Goal: Task Accomplishment & Management: Use online tool/utility

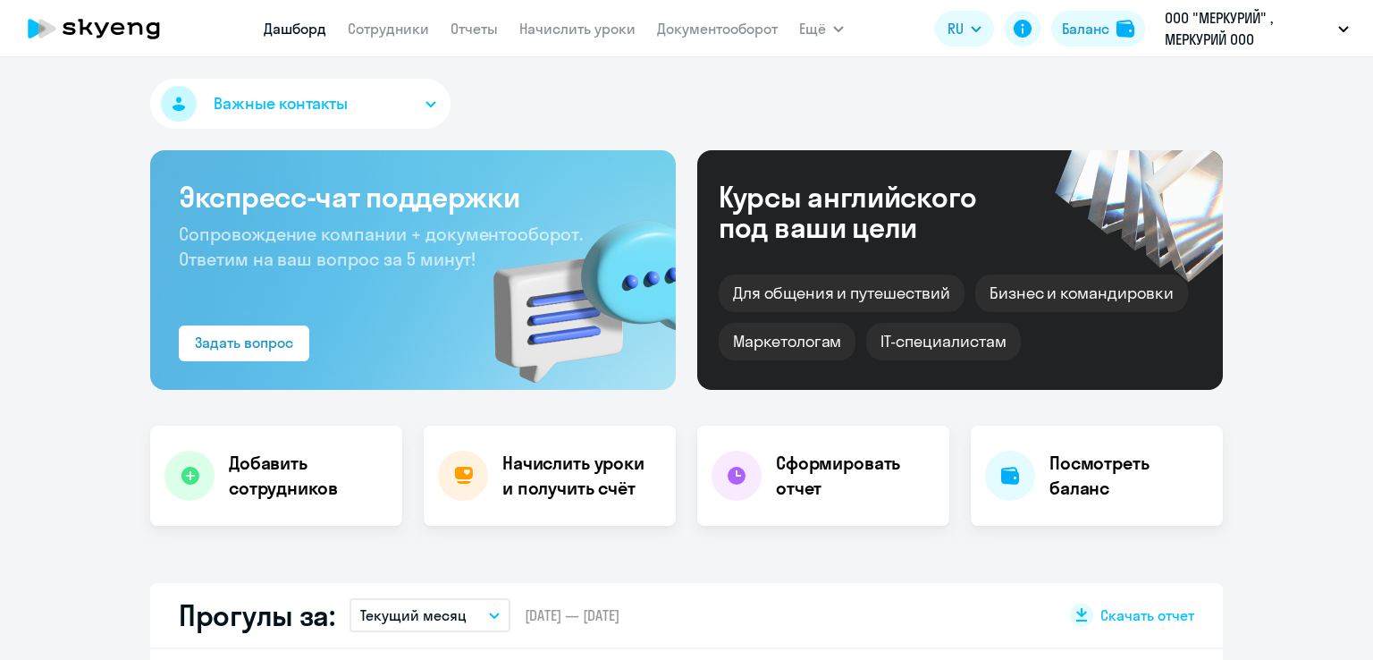
select select "30"
click at [391, 22] on link "Сотрудники" at bounding box center [388, 29] width 81 height 18
select select "30"
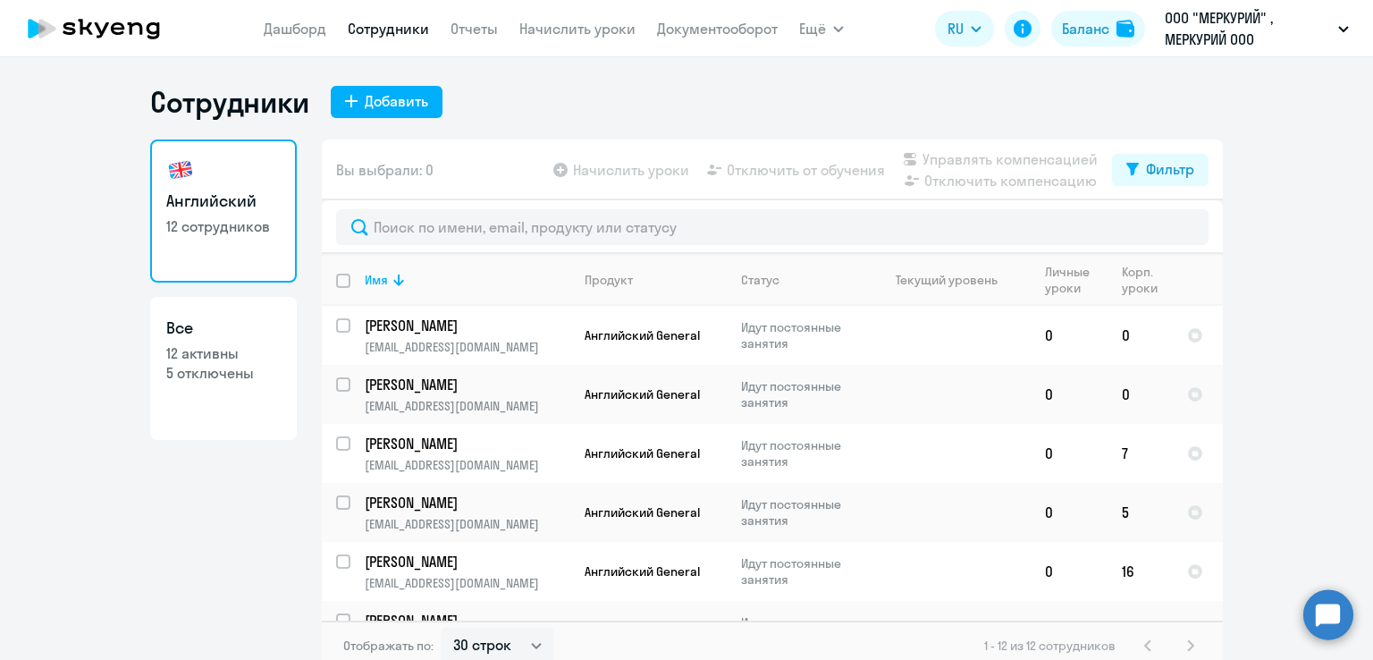
click at [254, 350] on p "12 активны" at bounding box center [223, 353] width 114 height 20
select select "30"
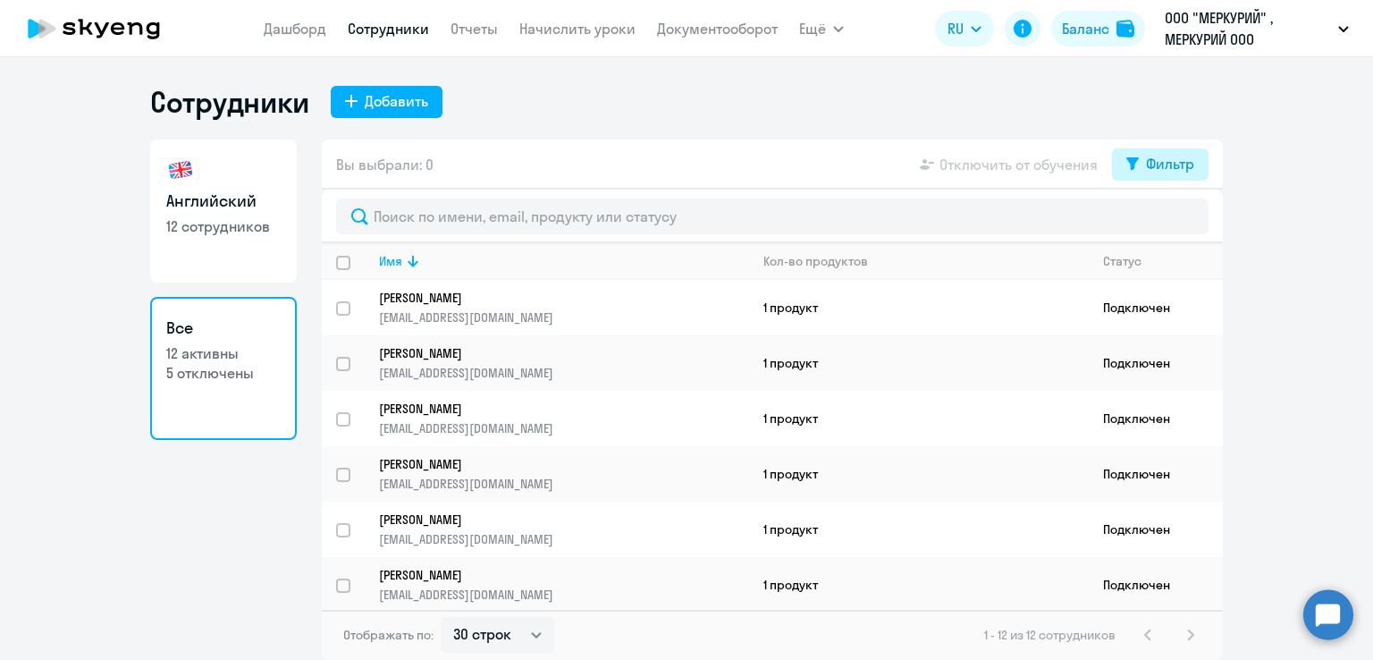
click at [1127, 155] on button "Фильтр" at bounding box center [1160, 164] width 97 height 32
click at [1183, 215] on span at bounding box center [1179, 223] width 30 height 18
click at [1164, 222] on input "checkbox" at bounding box center [1163, 222] width 1 height 1
checkbox input "true"
click at [1288, 226] on ng-component "Сотрудники Добавить Английский 12 сотрудников Все 12 активны 5 отключены Вы выб…" at bounding box center [686, 372] width 1373 height 576
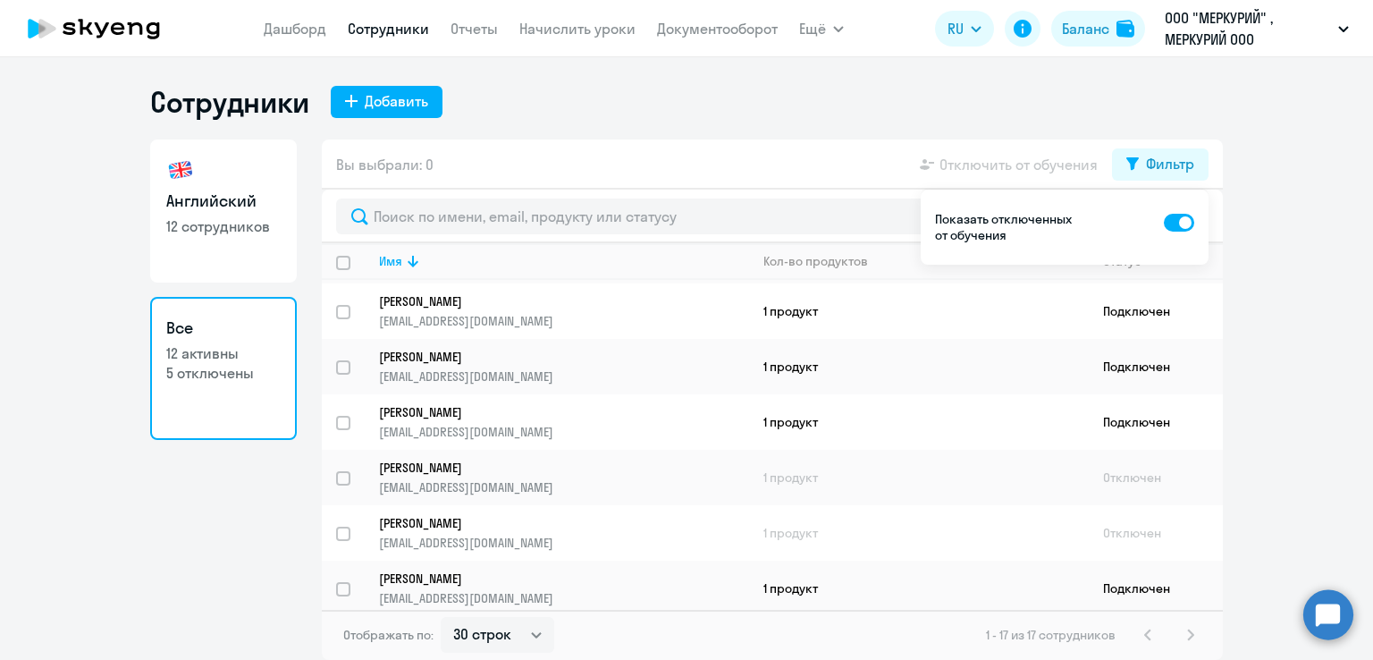
scroll to position [232, 0]
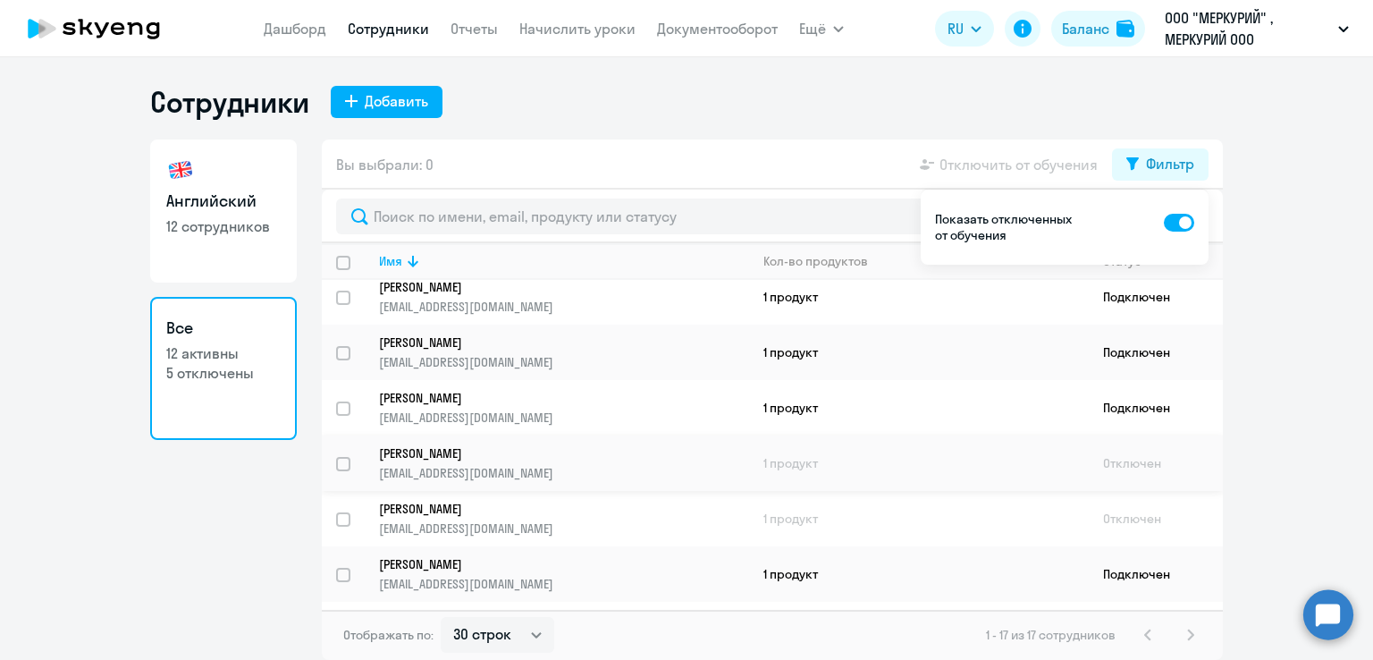
click at [954, 455] on td "1 продукт" at bounding box center [919, 462] width 340 height 55
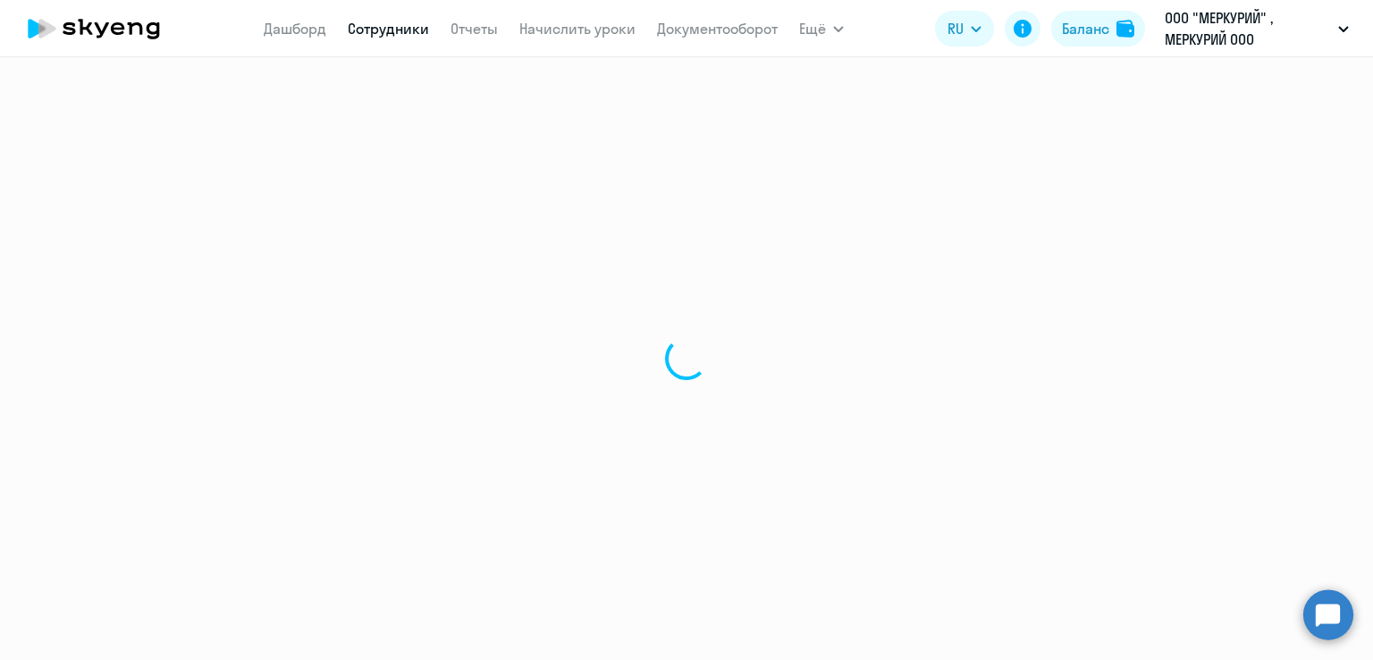
select select "english"
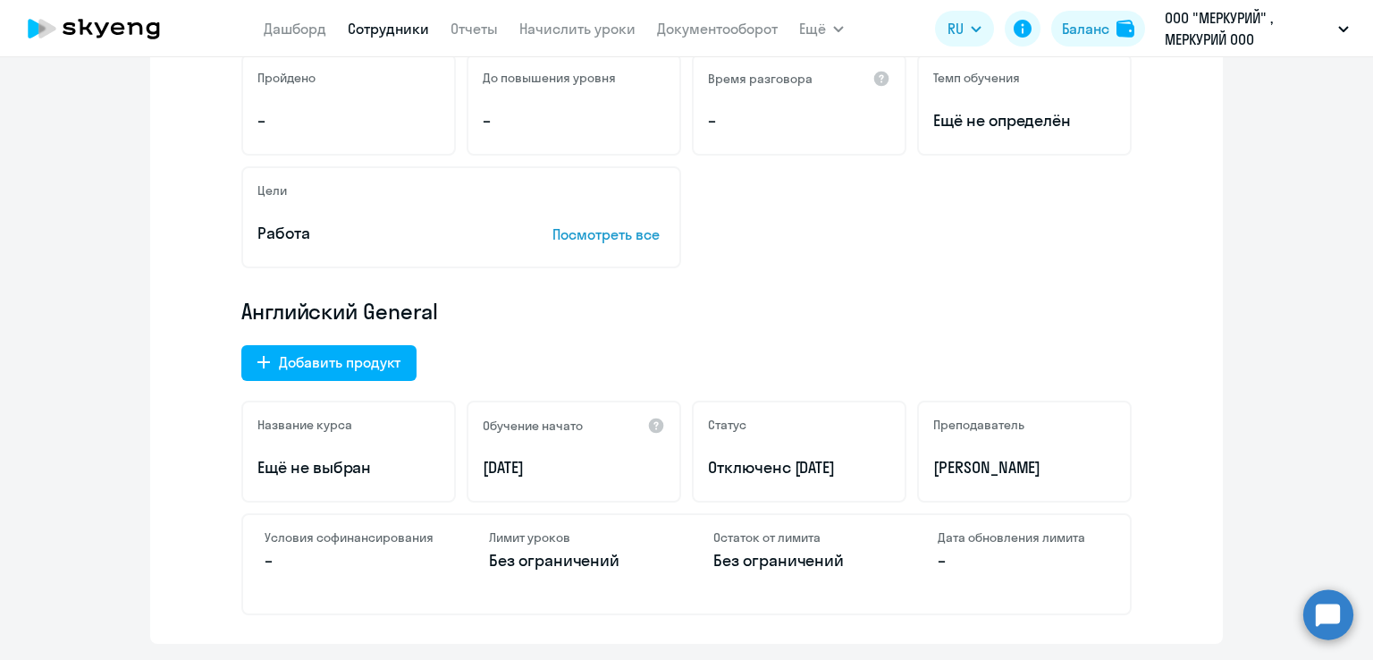
scroll to position [345, 0]
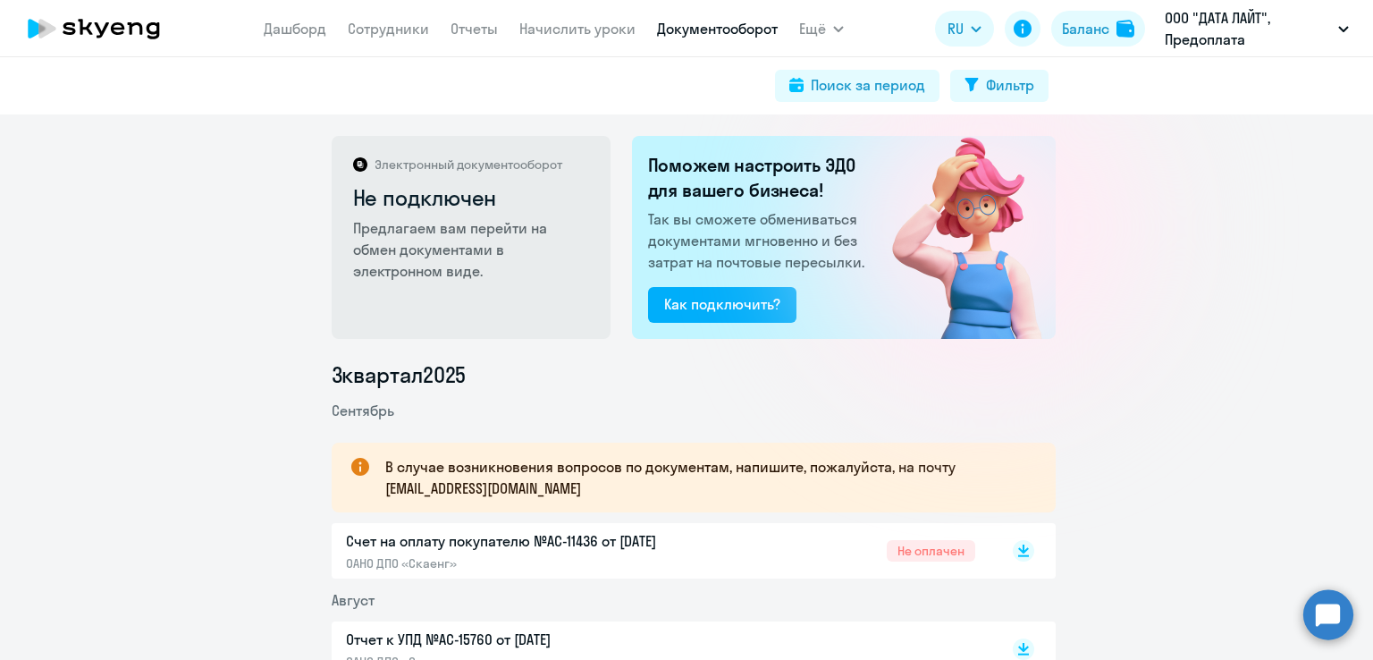
click at [118, 46] on icon at bounding box center [93, 28] width 157 height 45
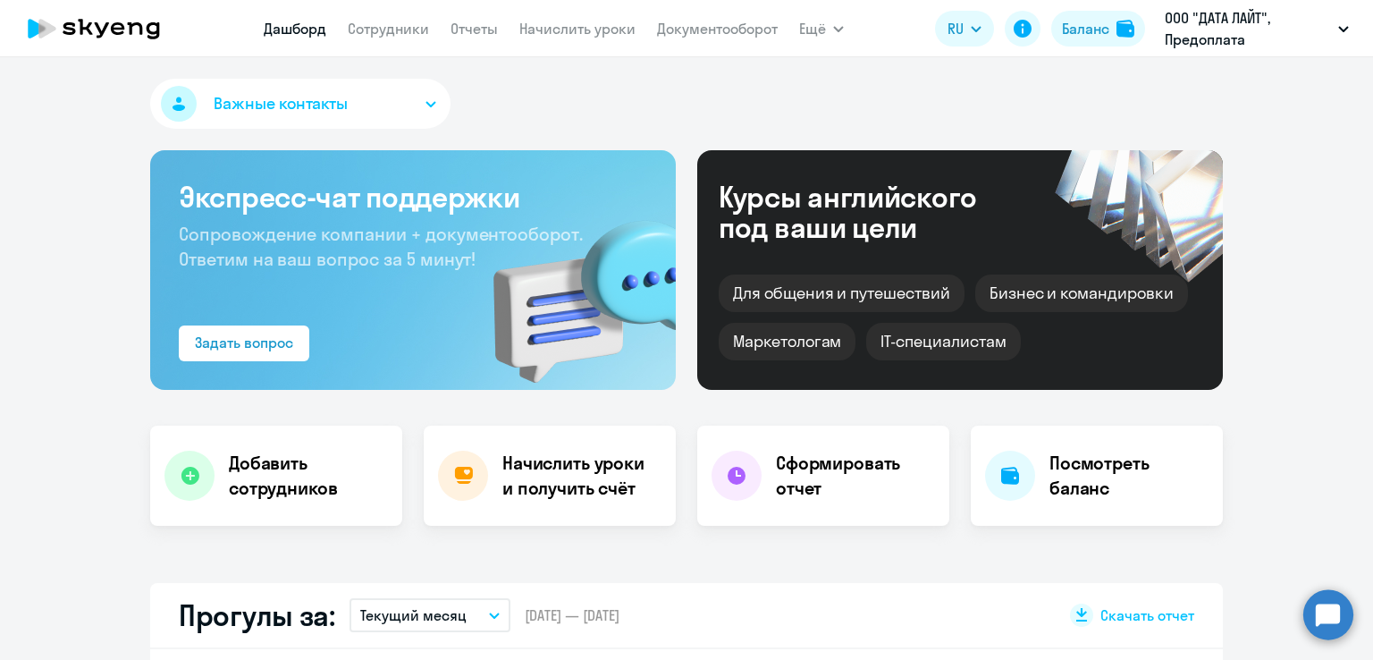
select select "30"
click at [405, 31] on link "Сотрудники" at bounding box center [388, 29] width 81 height 18
select select "30"
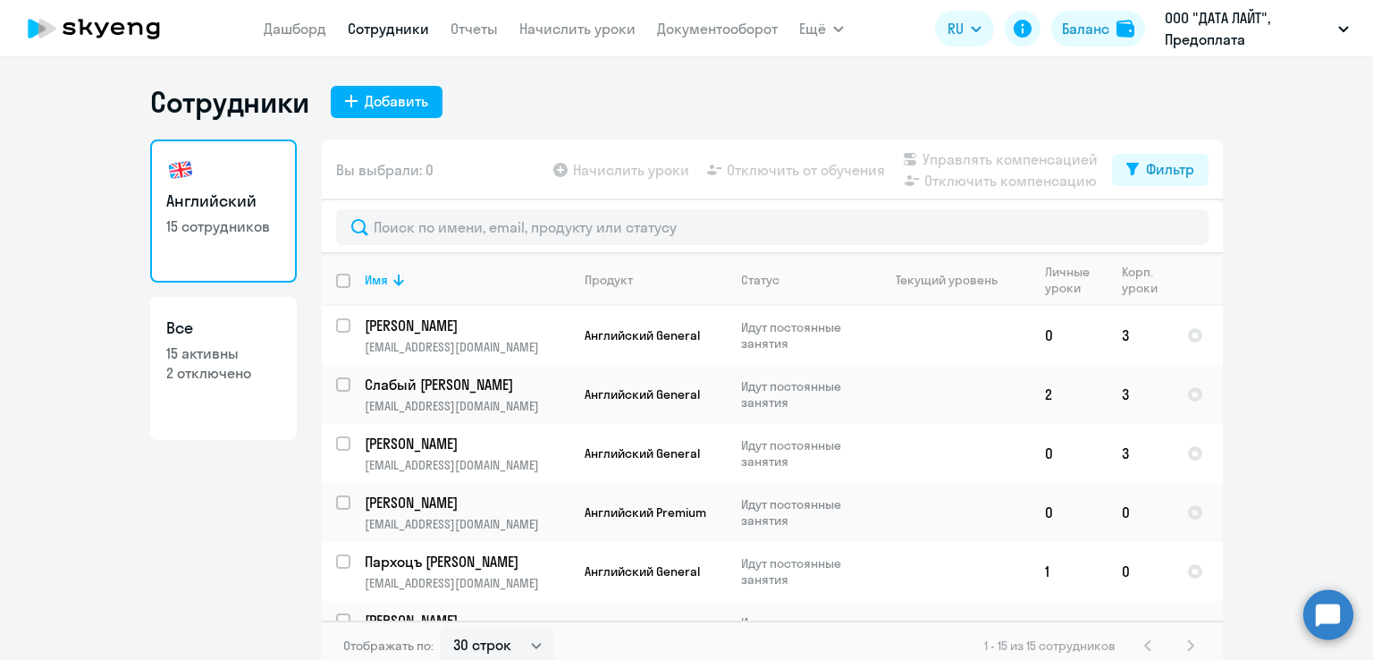
click at [490, 46] on nav "Дашборд Сотрудники Отчеты Начислить уроки Документооборот" at bounding box center [521, 29] width 514 height 36
click at [480, 25] on link "Отчеты" at bounding box center [473, 29] width 47 height 18
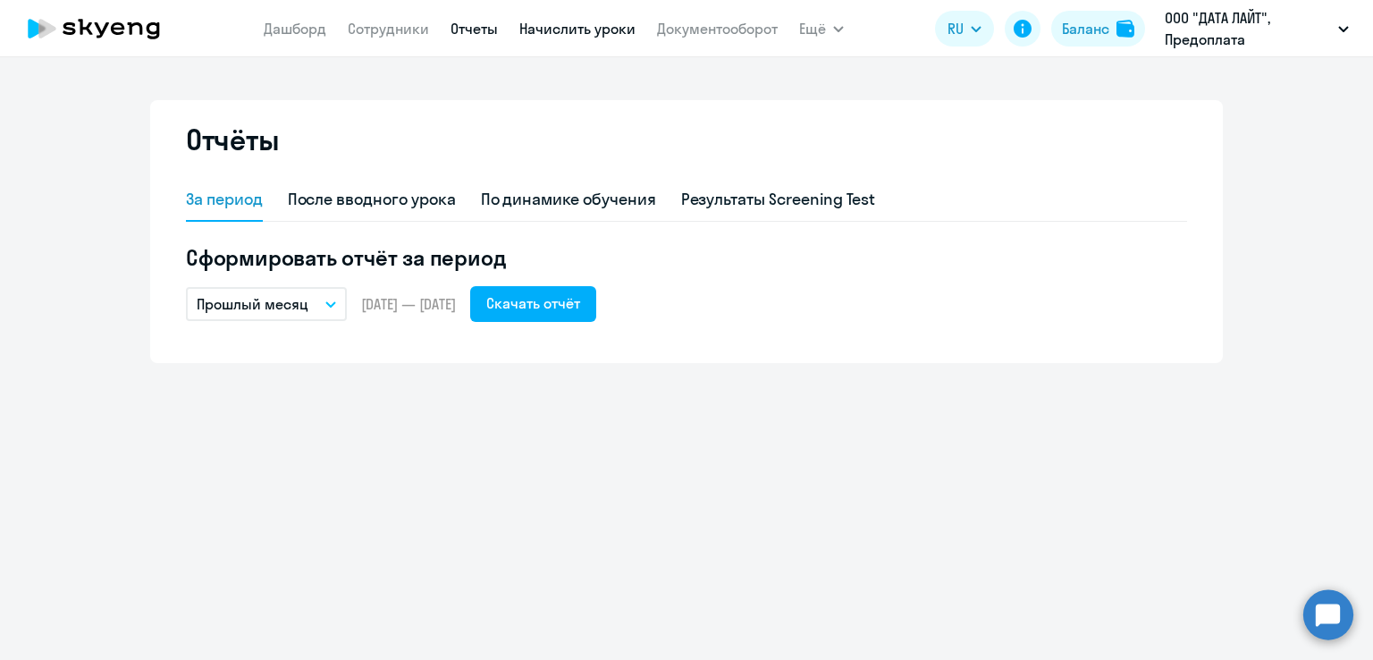
click at [583, 32] on link "Начислить уроки" at bounding box center [577, 29] width 116 height 18
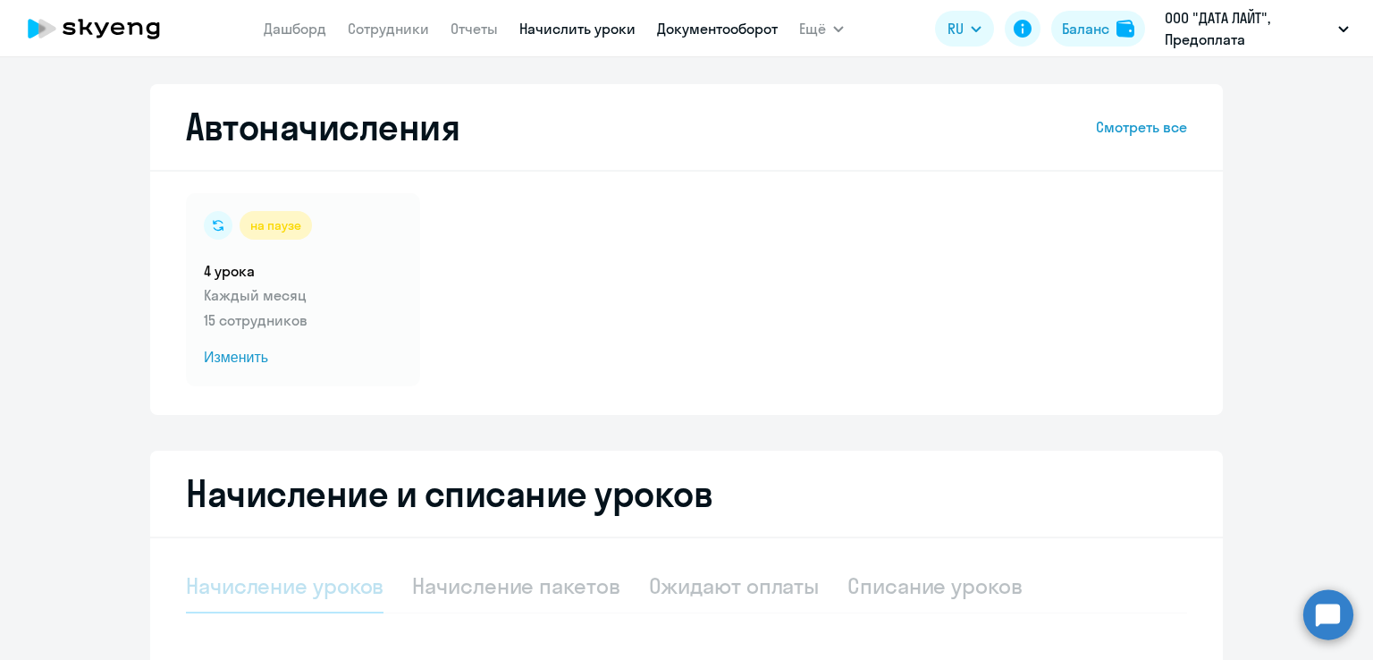
select select "10"
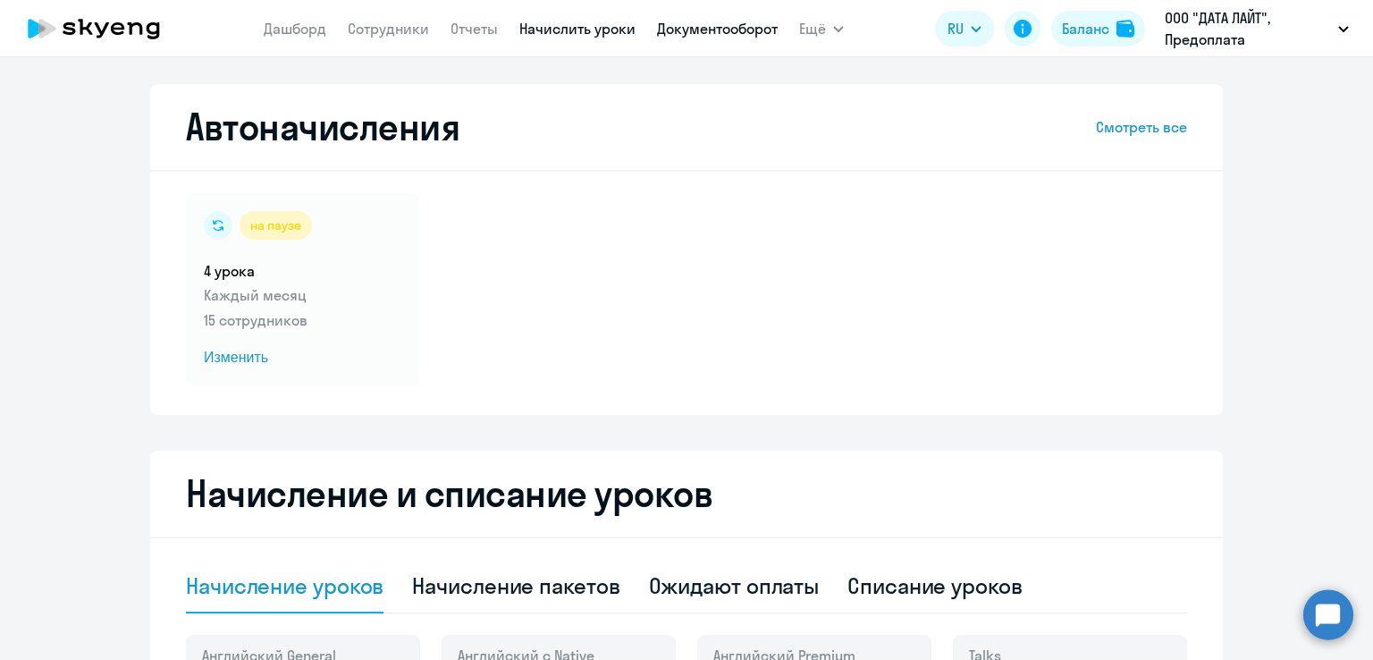
click at [683, 32] on link "Документооборот" at bounding box center [717, 29] width 121 height 18
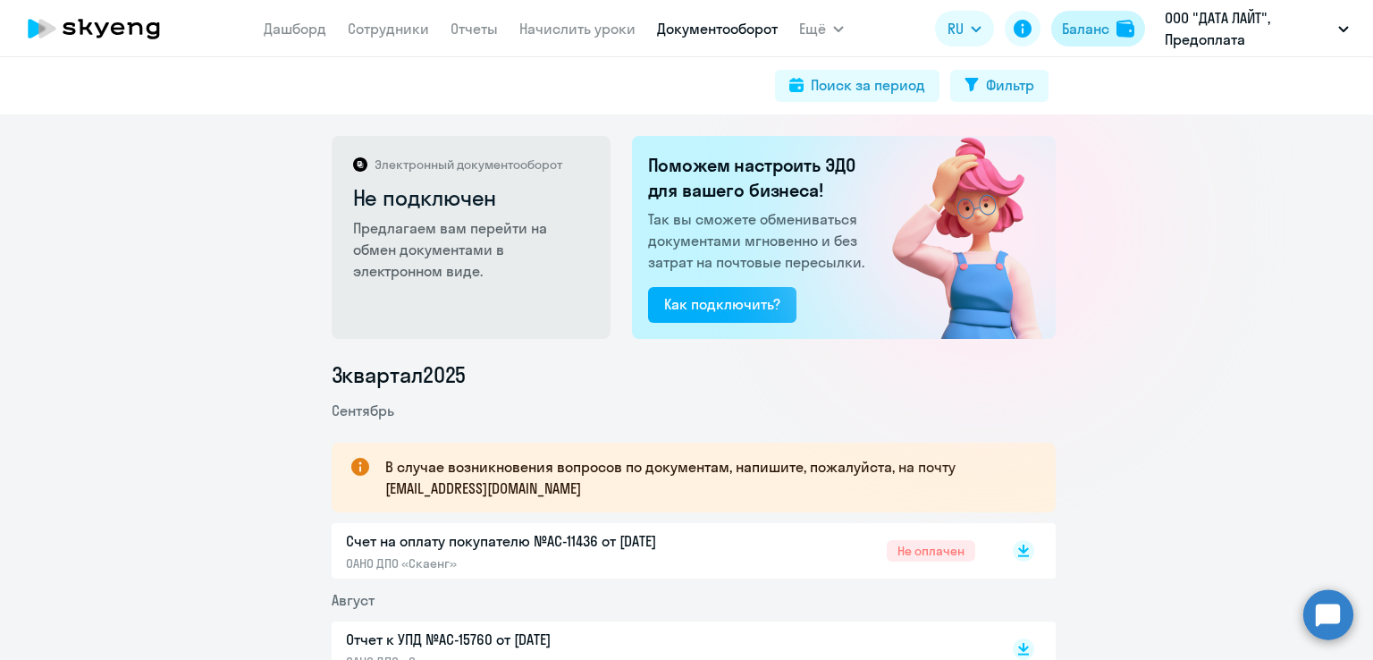
click at [1080, 43] on button "Баланс" at bounding box center [1098, 29] width 94 height 36
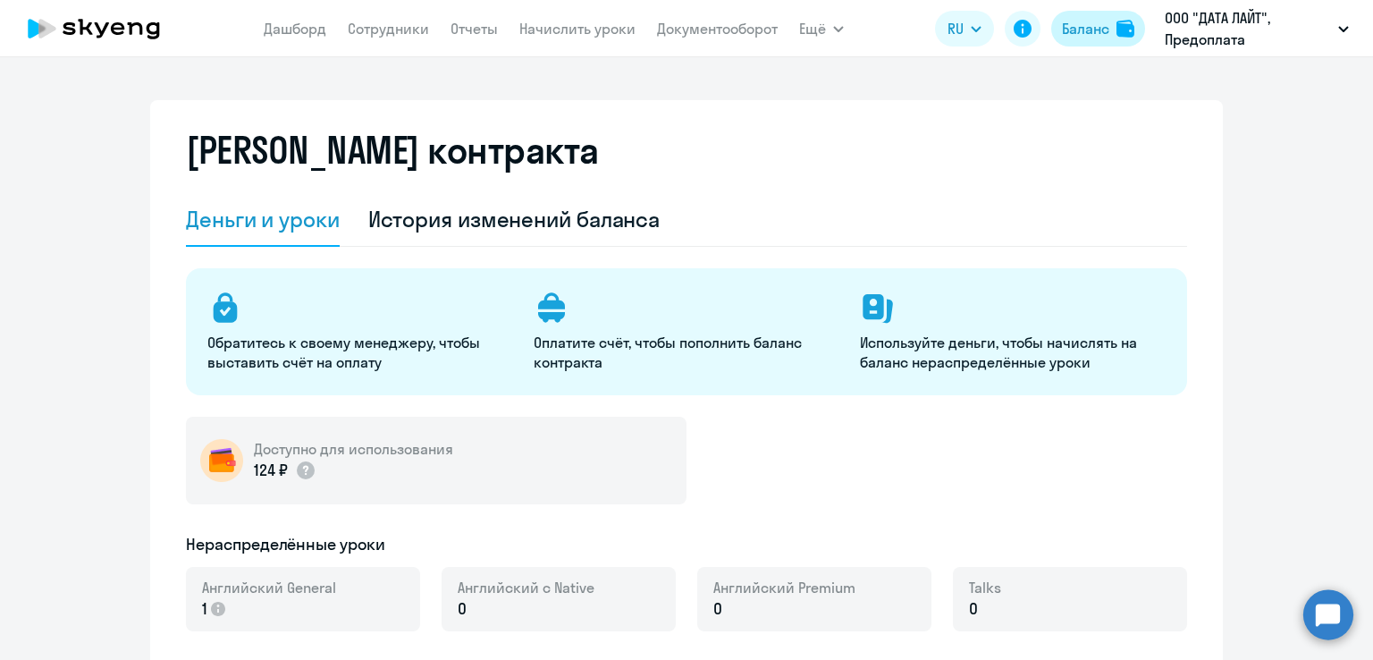
select select "english_adult_not_native_speaker"
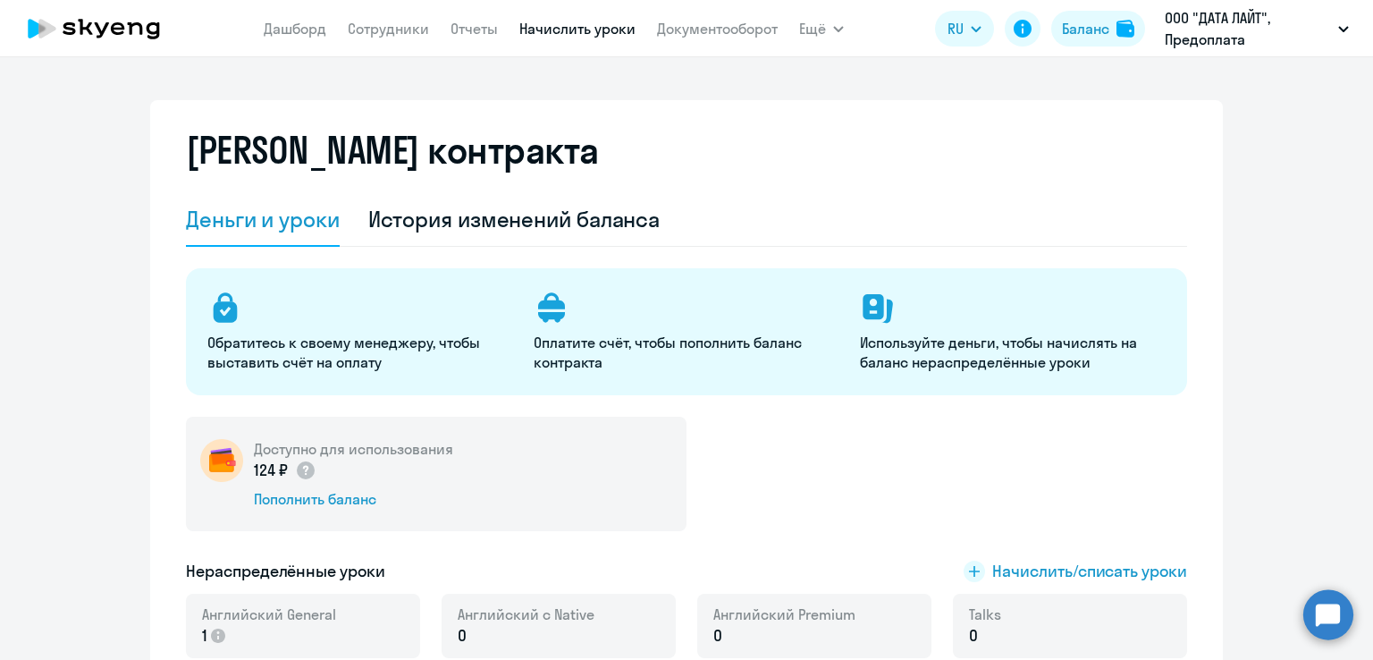
click at [590, 26] on link "Начислить уроки" at bounding box center [577, 29] width 116 height 18
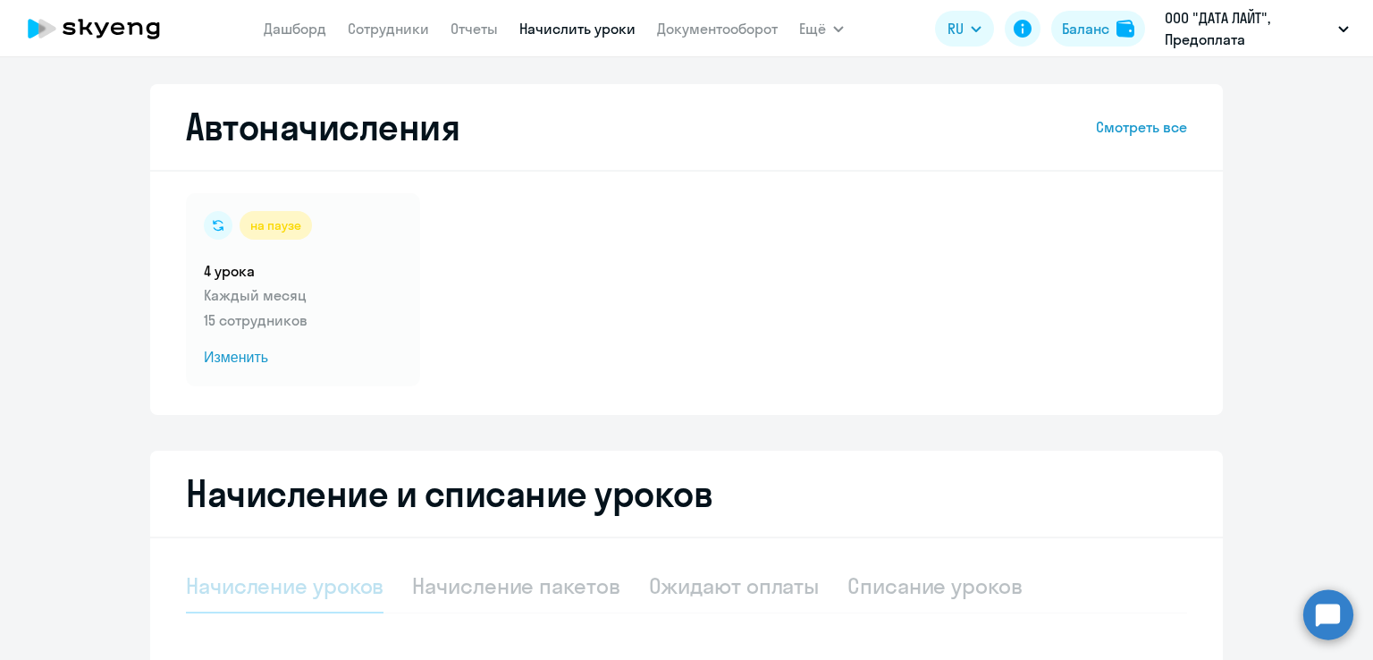
select select "10"
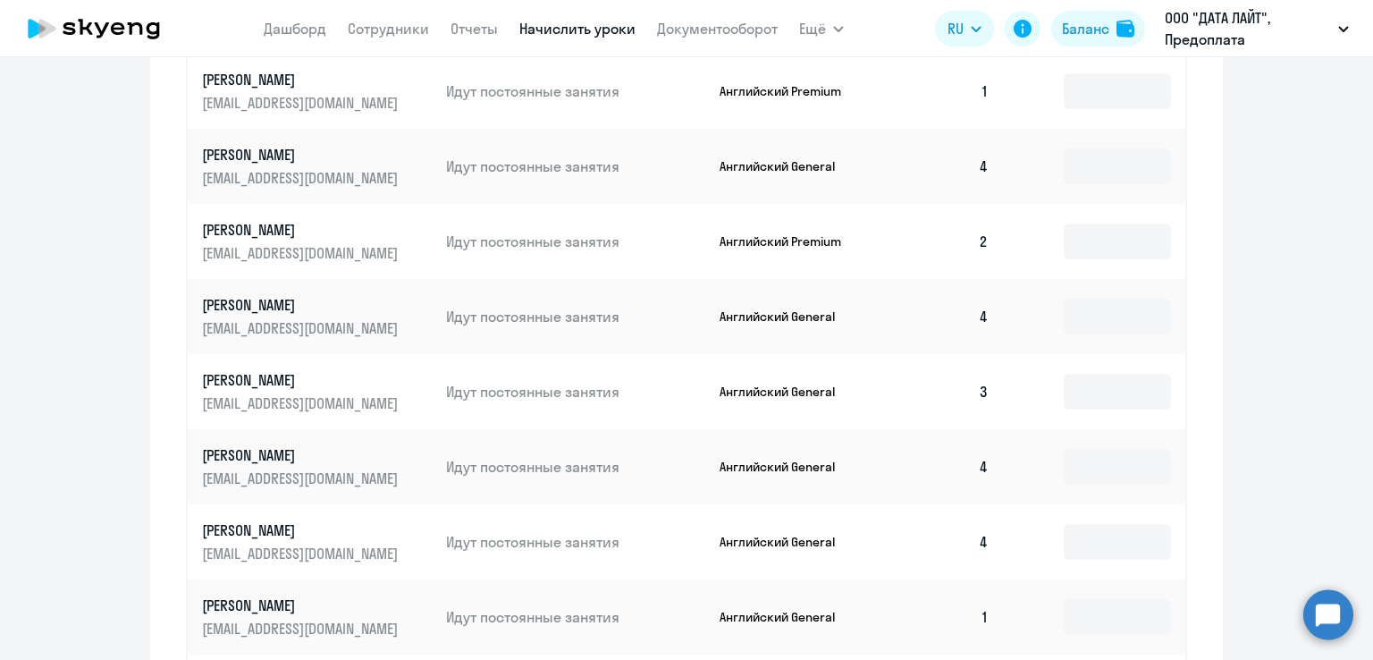
scroll to position [1069, 0]
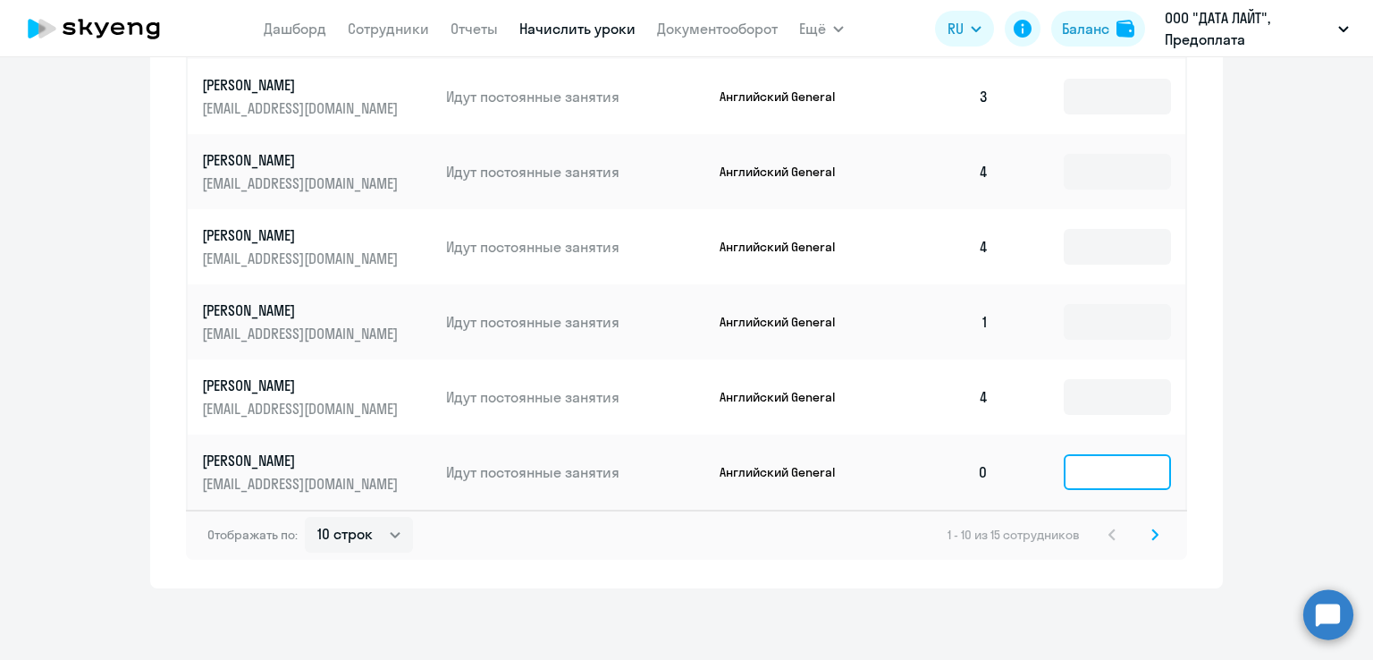
click at [1089, 488] on input at bounding box center [1117, 472] width 107 height 36
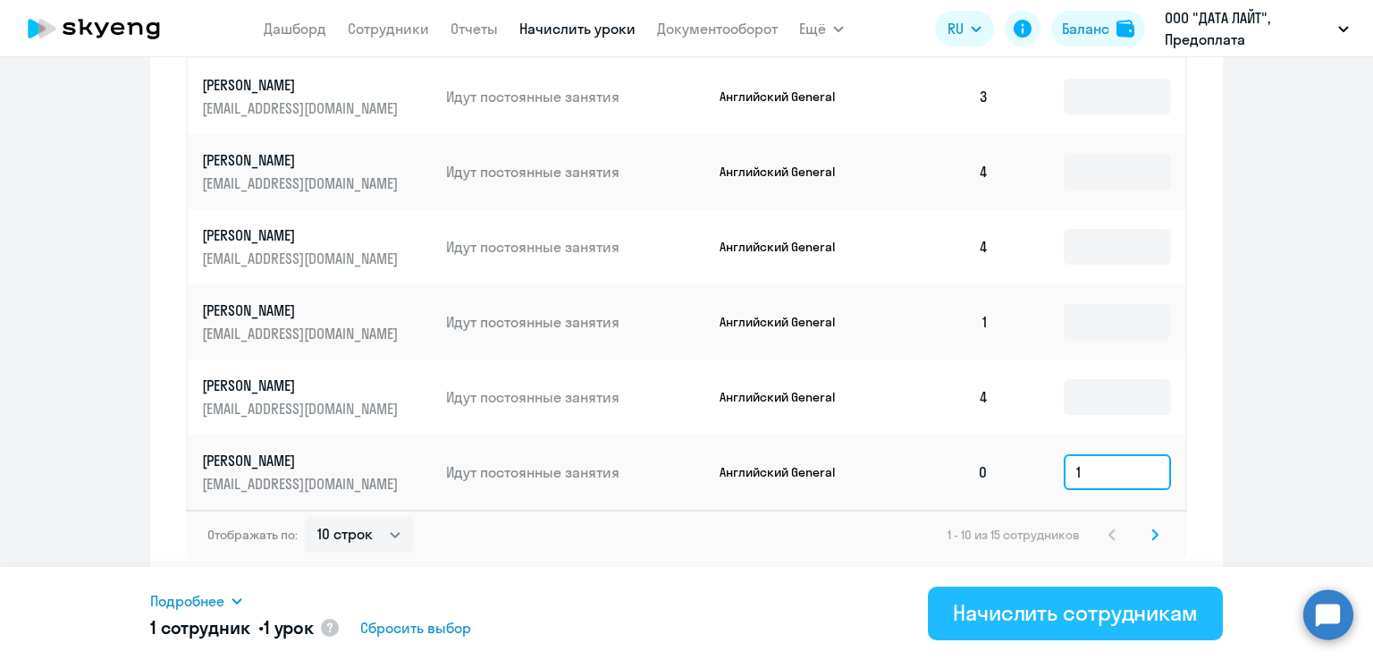
type input "1"
click at [1092, 628] on button "Начислить сотрудникам" at bounding box center [1075, 613] width 295 height 54
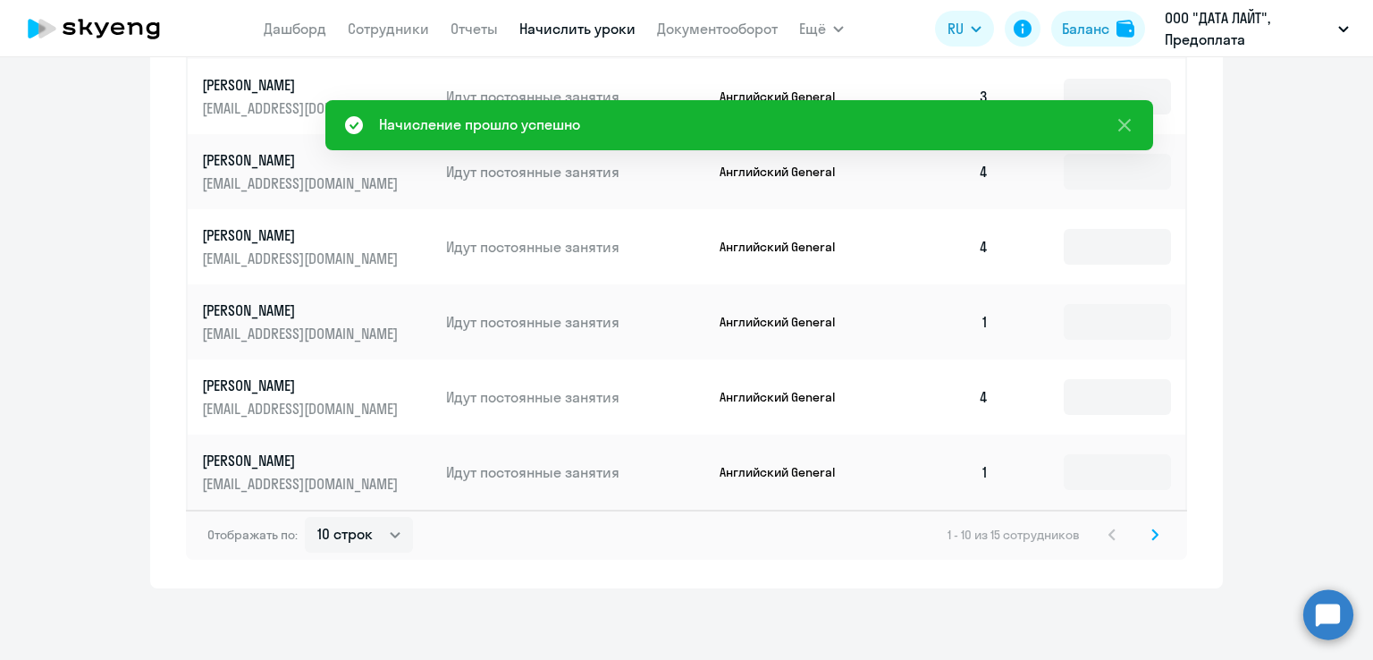
click at [1151, 539] on icon at bounding box center [1154, 534] width 7 height 13
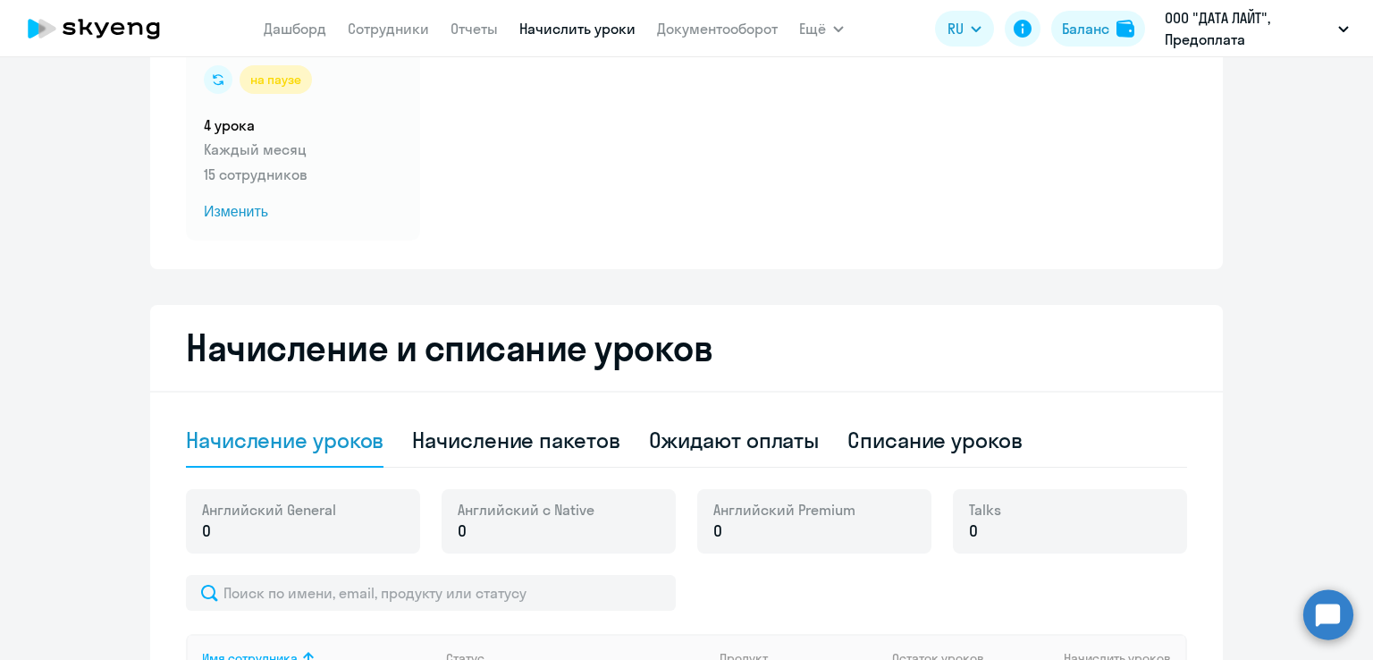
scroll to position [0, 0]
